Goal: Complete application form

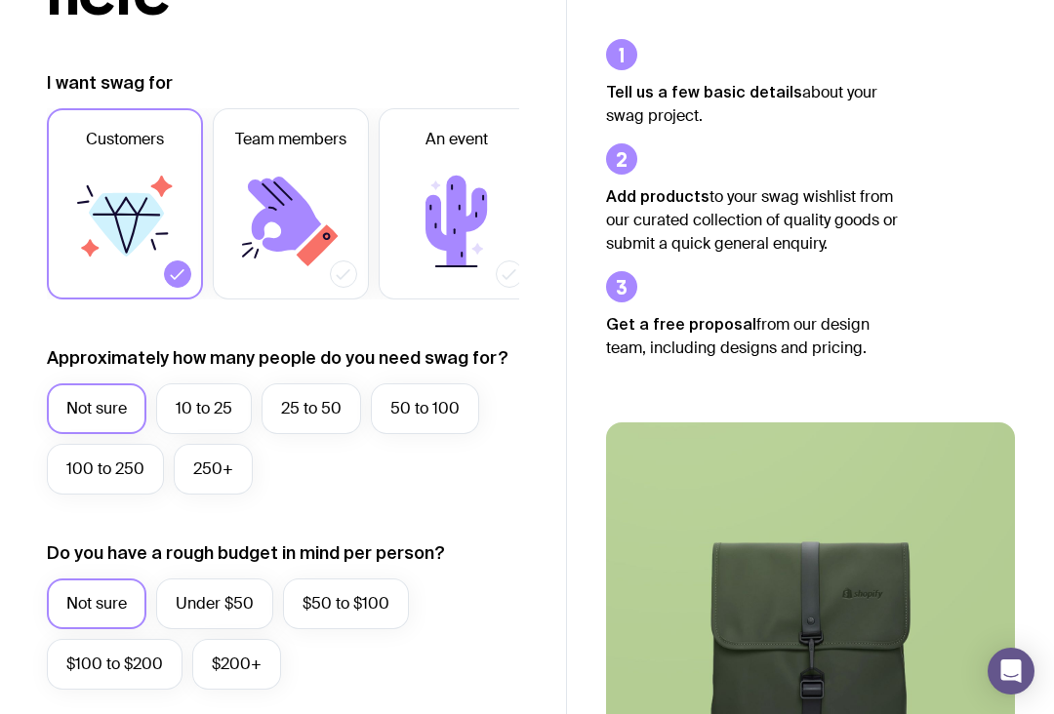
scroll to position [289, 0]
click at [218, 607] on label "Under $50" at bounding box center [214, 604] width 117 height 51
click at [0, 0] on input "Under $50" at bounding box center [0, 0] width 0 height 0
click at [119, 606] on label "Not sure" at bounding box center [97, 604] width 100 height 51
click at [0, 0] on input "Not sure" at bounding box center [0, 0] width 0 height 0
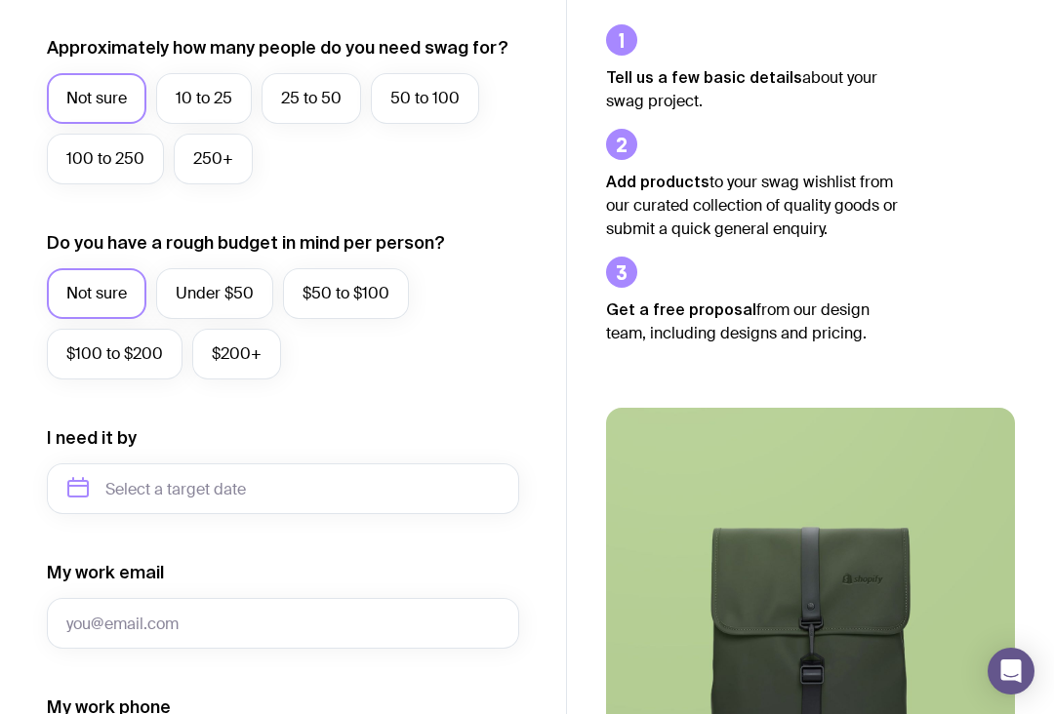
scroll to position [607, 0]
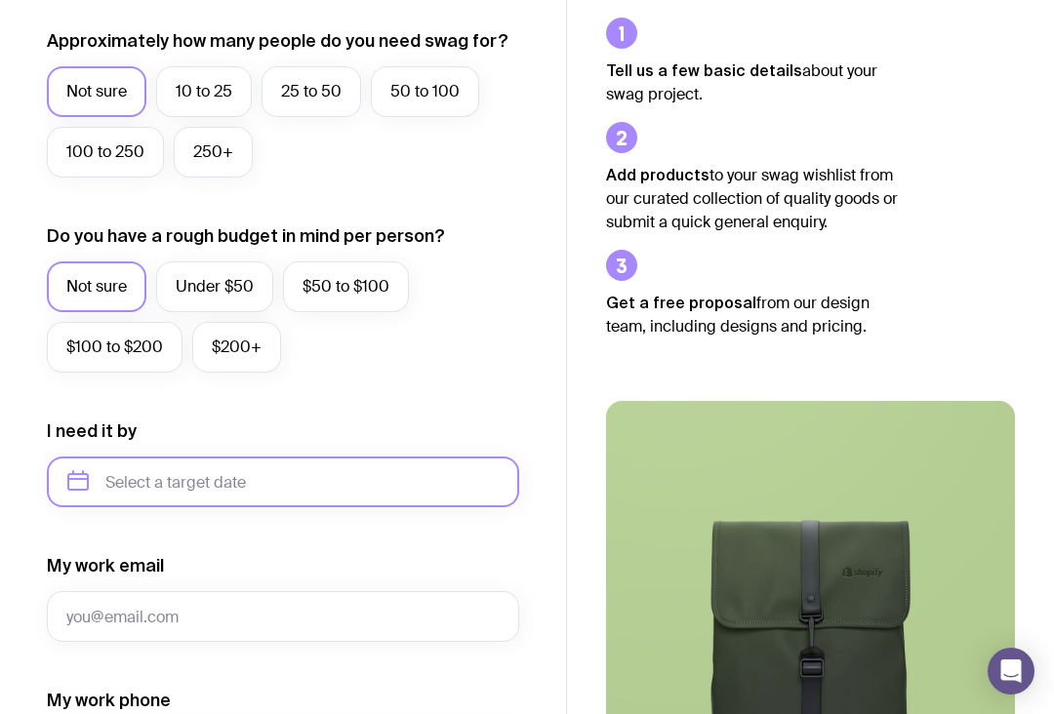
click at [312, 479] on input "text" at bounding box center [283, 482] width 472 height 51
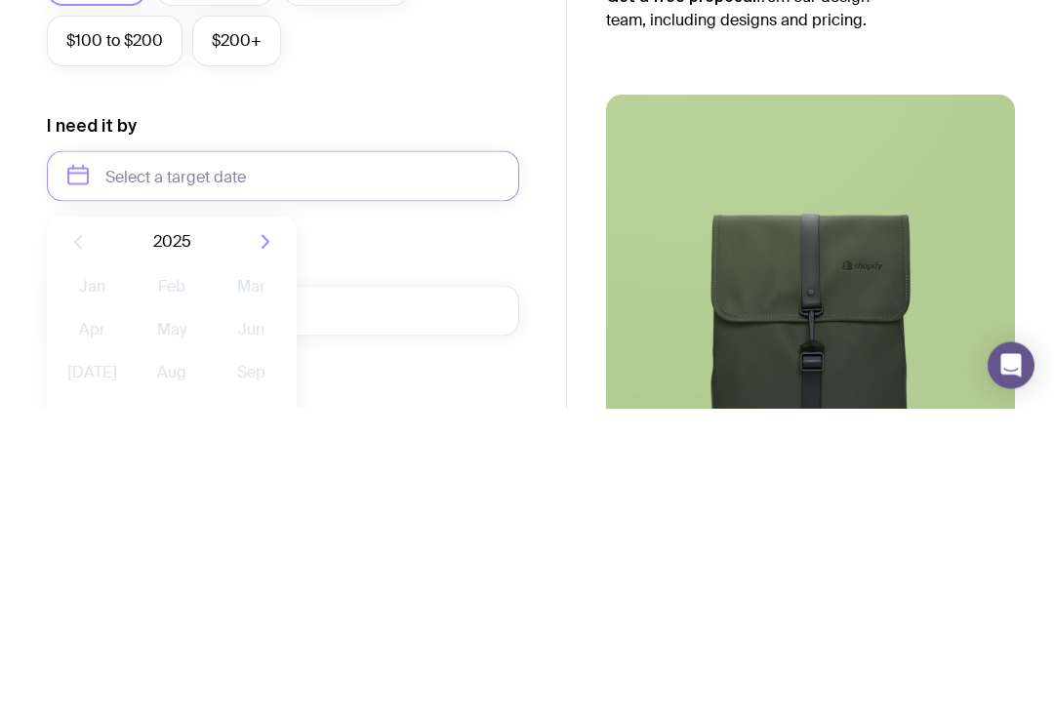
click at [255, 537] on icon "button" at bounding box center [265, 548] width 23 height 23
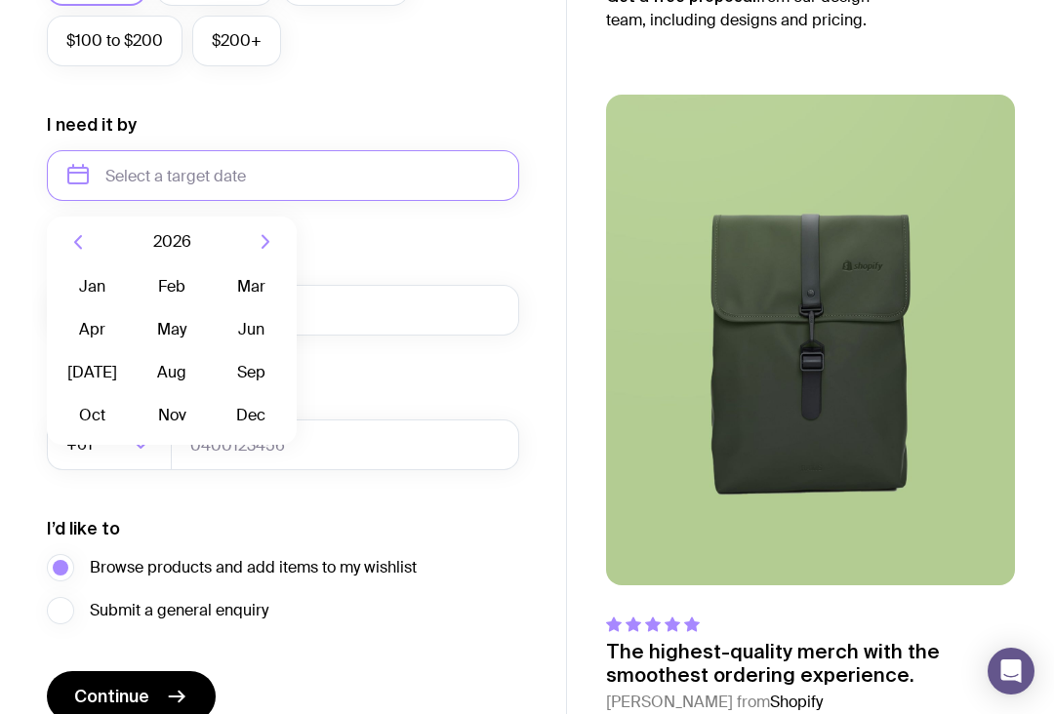
click at [80, 233] on icon "button" at bounding box center [77, 241] width 23 height 23
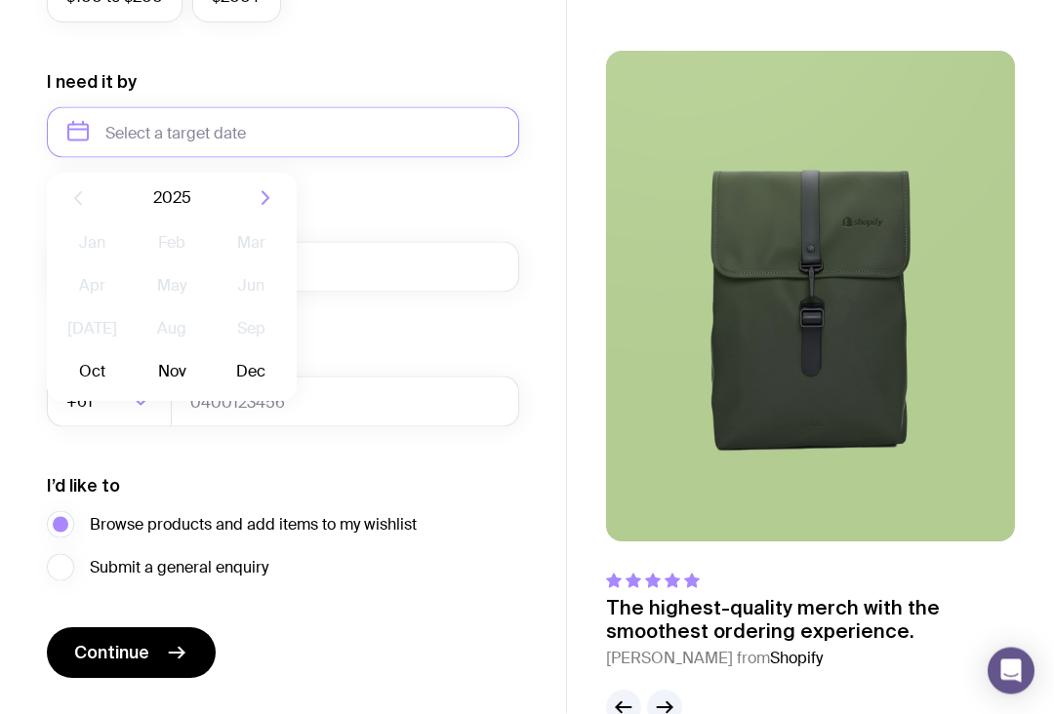
scroll to position [955, 0]
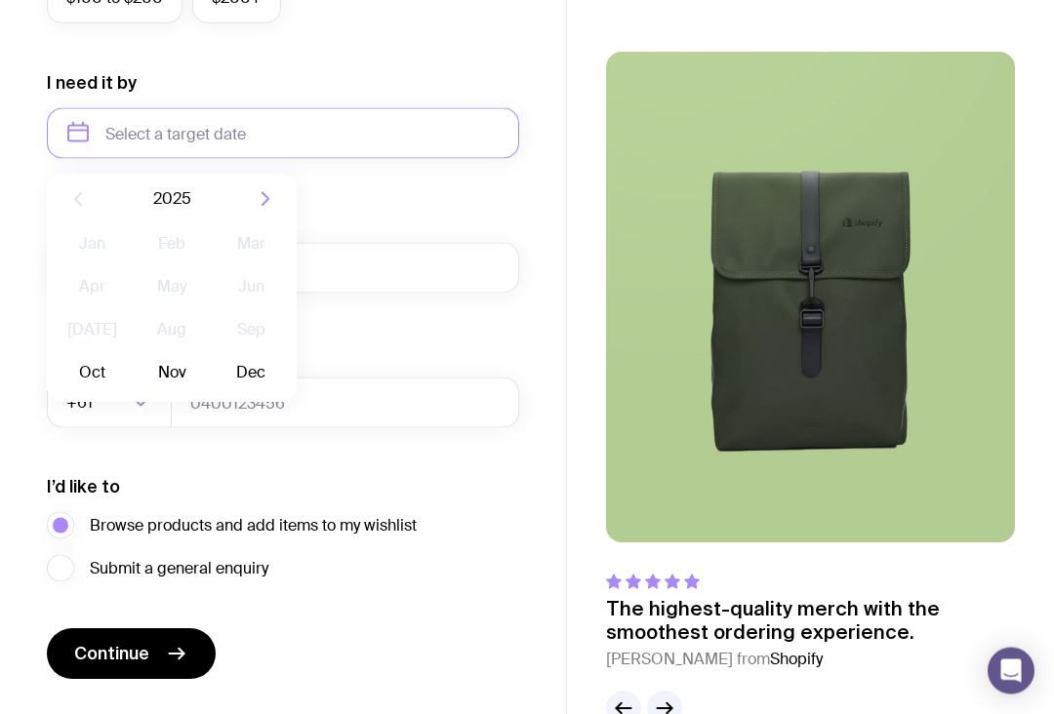
click at [101, 382] on button "Oct" at bounding box center [92, 373] width 71 height 39
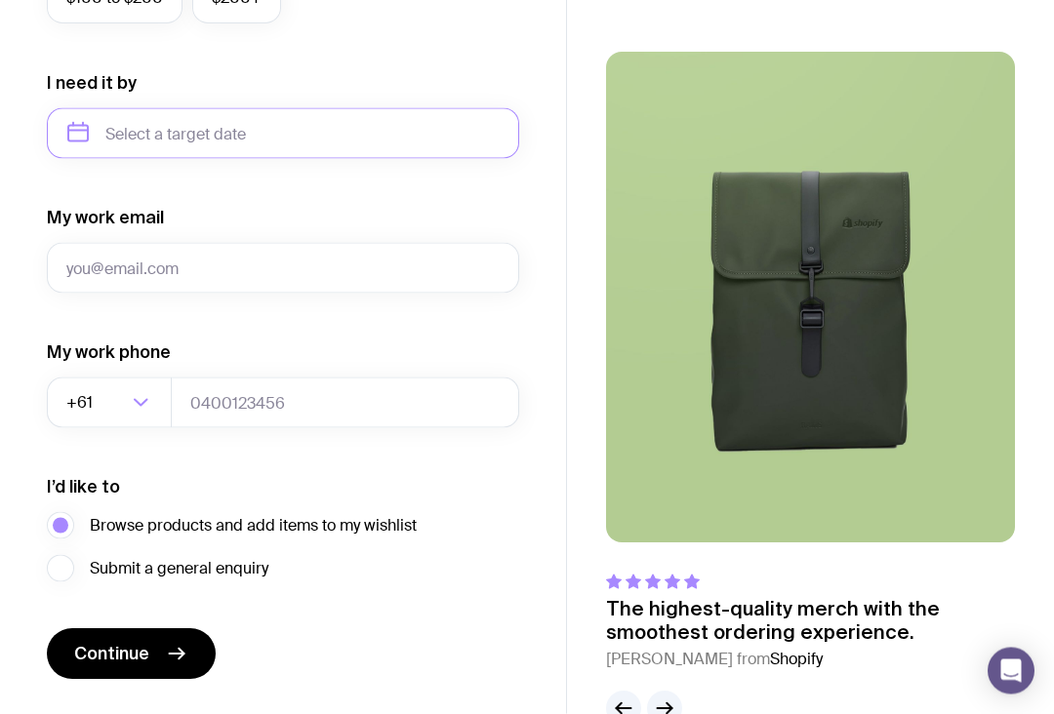
type input "[DATE]"
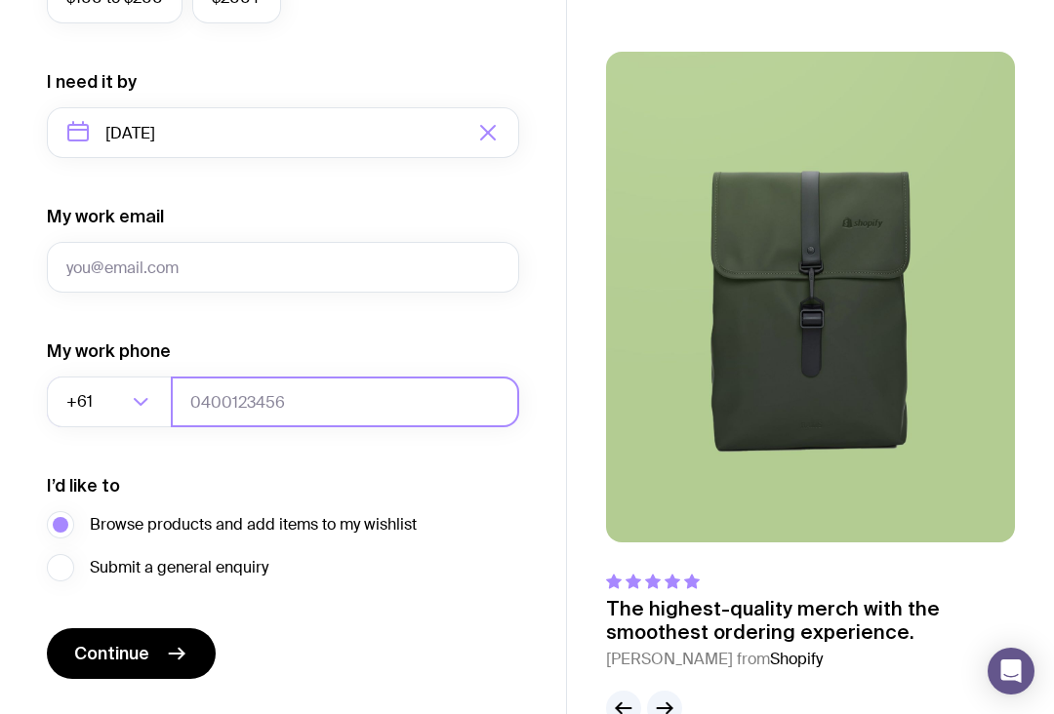
click at [274, 397] on input "tel" at bounding box center [345, 402] width 348 height 51
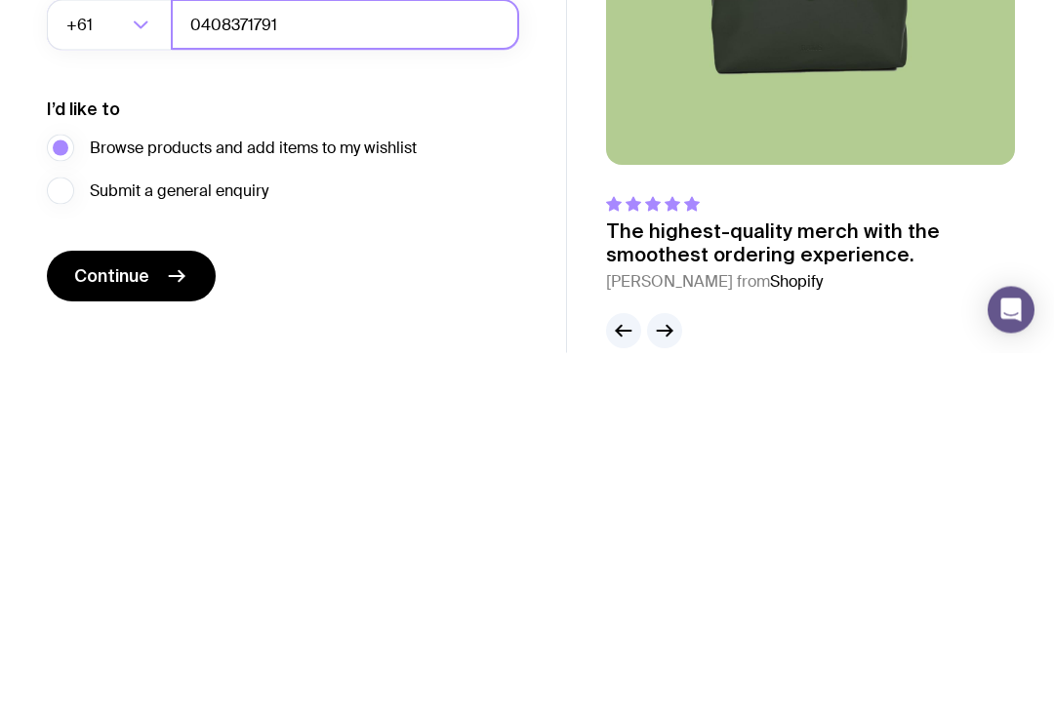
scroll to position [975, 0]
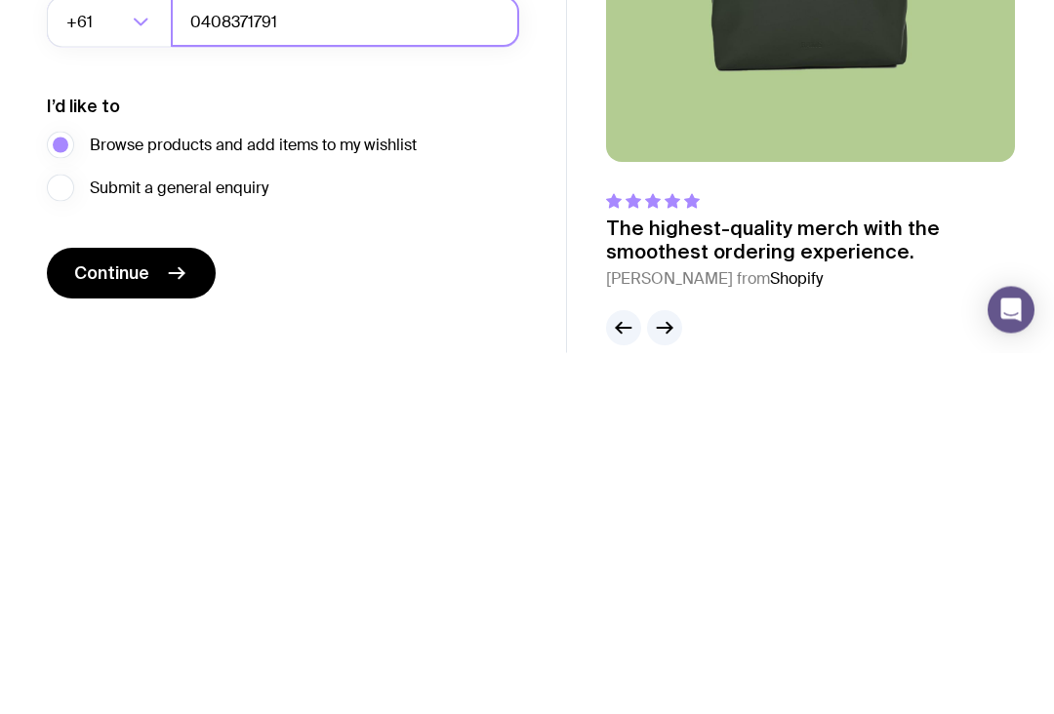
type input "0408371791"
click at [201, 610] on button "Continue" at bounding box center [131, 635] width 169 height 51
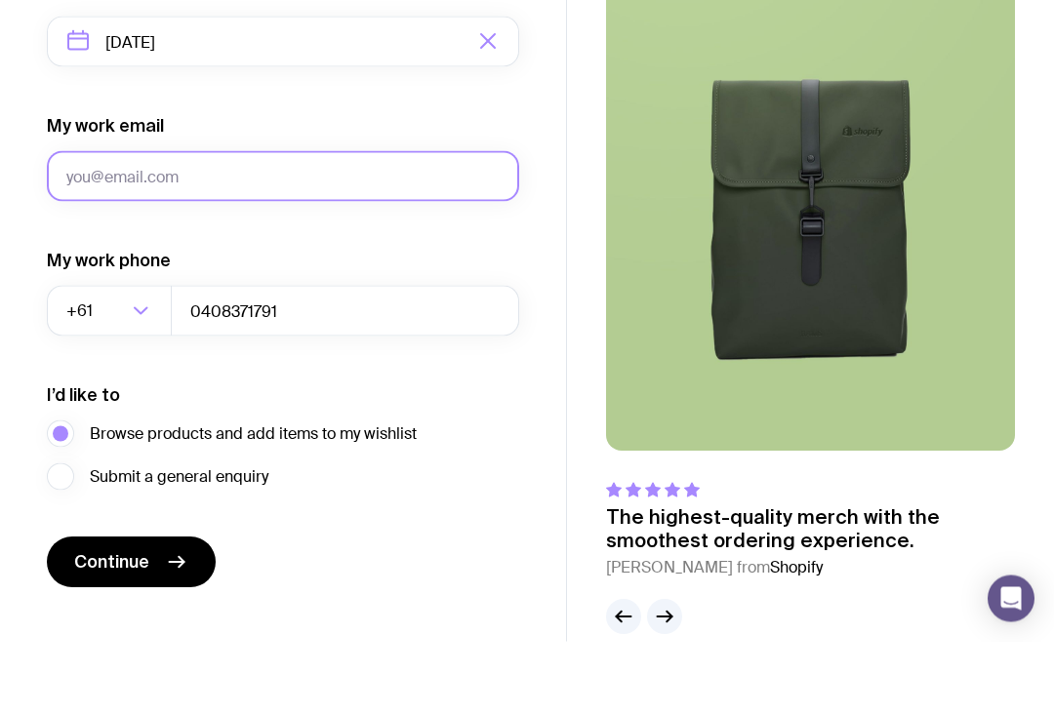
click at [352, 223] on input "My work email" at bounding box center [283, 248] width 472 height 51
type input "#"
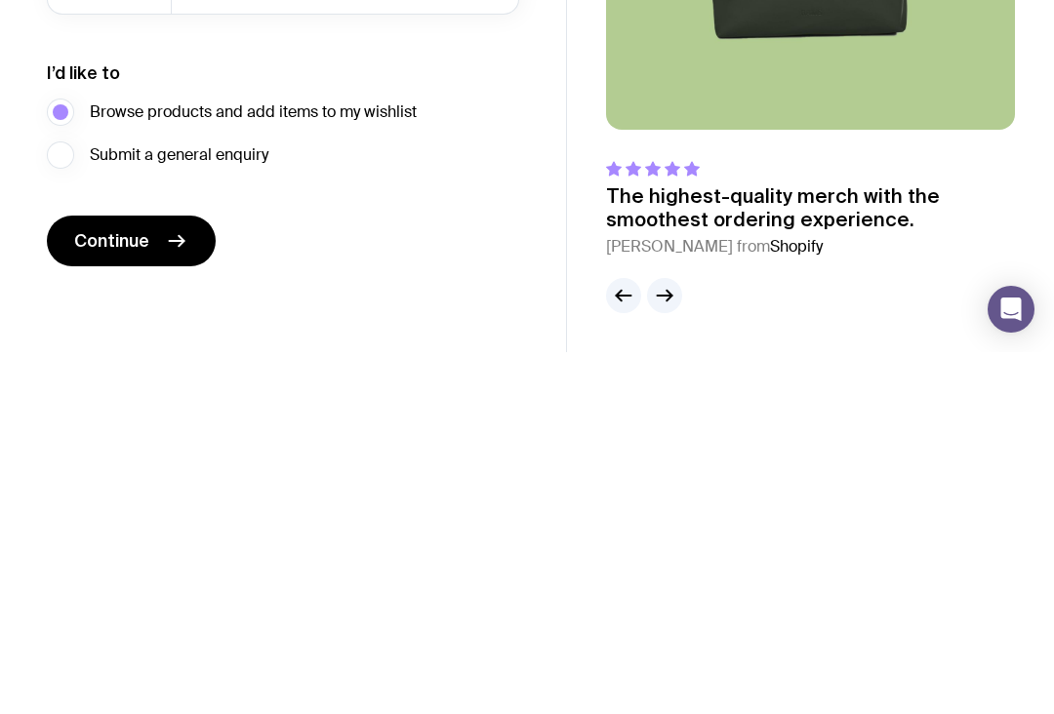
type input "[EMAIL_ADDRESS][DOMAIN_NAME]"
click at [183, 591] on icon "submit" at bounding box center [176, 602] width 23 height 23
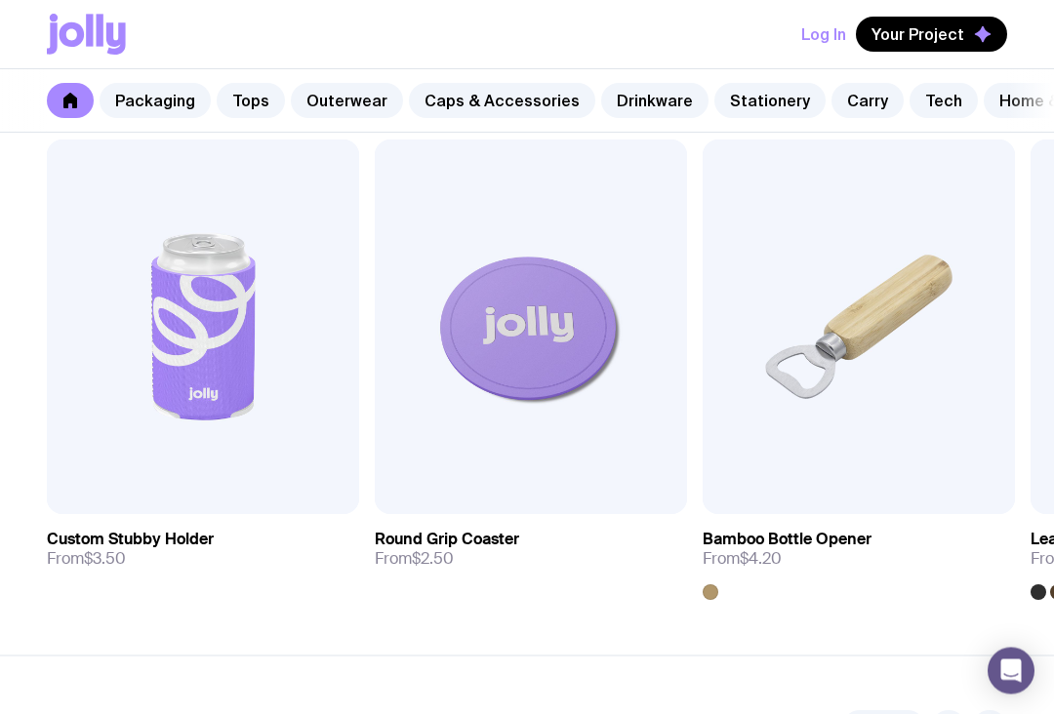
scroll to position [5437, 0]
